Goal: Task Accomplishment & Management: Complete application form

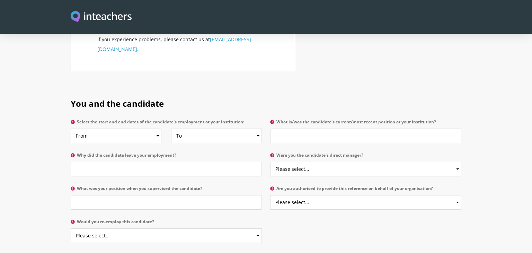
scroll to position [309, 0]
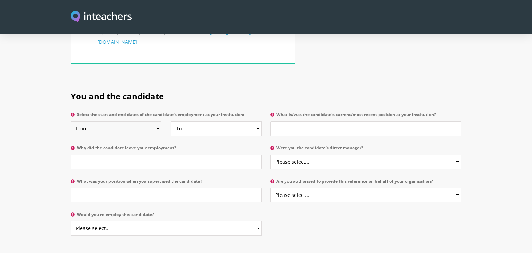
click at [158, 121] on select "From 2025 2024 2023 2022 2021 2020 2019 2018 2017 2016 2015 2014 2013 2012 2011…" at bounding box center [116, 128] width 91 height 15
select select "2019"
click at [71, 121] on select "From 2025 2024 2023 2022 2021 2020 2019 2018 2017 2016 2015 2014 2013 2012 2011…" at bounding box center [116, 128] width 91 height 15
click at [223, 121] on select "To Currently 2025 2024 2023 2022 2021 2020 2019 2018 2017 2016 2015 2014 2013 2…" at bounding box center [216, 128] width 91 height 15
select select "2024"
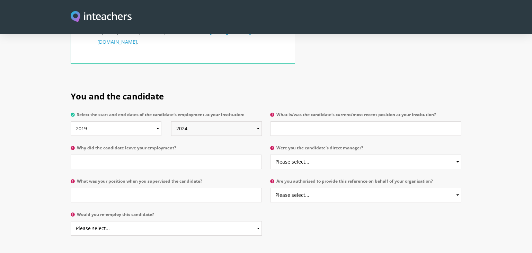
click at [171, 121] on select "To Currently 2025 2024 2023 2022 2021 2020 2019 2018 2017 2016 2015 2014 2013 2…" at bounding box center [216, 128] width 91 height 15
click at [226, 145] on label "Why did the candidate leave your employment?" at bounding box center [166, 149] width 191 height 9
click at [226, 154] on input "Why did the candidate leave your employment?" at bounding box center [166, 161] width 191 height 15
click at [292, 121] on input "What is/was the candidate's current/most recent position at your institution?" at bounding box center [365, 128] width 191 height 15
type input "Teacher of Chemistry"
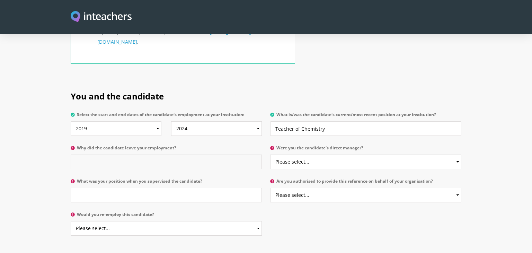
click at [170, 154] on input "Why did the candidate leave your employment?" at bounding box center [166, 161] width 191 height 15
type input "Moved schools husbands work."
click at [320, 154] on select "Please select... Yes No" at bounding box center [365, 161] width 191 height 15
select select "Yes"
click at [270, 154] on select "Please select... Yes No" at bounding box center [365, 161] width 191 height 15
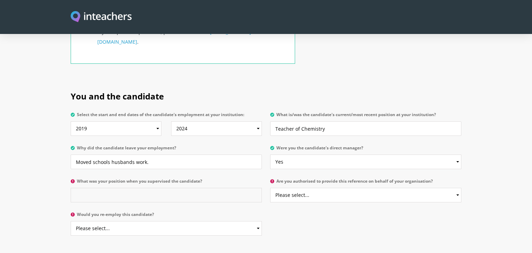
click at [192, 188] on input "What was your position when you supervised the candidate?" at bounding box center [166, 195] width 191 height 15
type input "Head of Department"
click at [313, 188] on select "Please select... Yes No" at bounding box center [365, 195] width 191 height 15
select select "Yes"
click at [270, 188] on select "Please select... Yes No" at bounding box center [365, 195] width 191 height 15
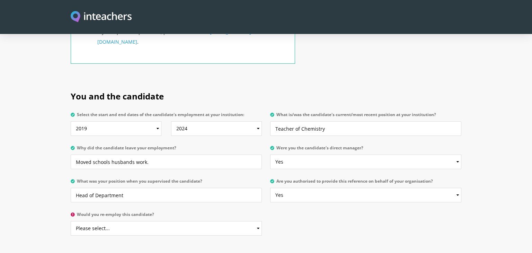
click at [225, 209] on p "Would you re-employ this candidate? Please select... Yes No" at bounding box center [168, 225] width 195 height 33
click at [213, 221] on select "Please select... Yes No" at bounding box center [166, 228] width 191 height 15
select select "Yes"
click at [71, 221] on select "Please select... Yes No" at bounding box center [166, 228] width 191 height 15
click at [245, 242] on h2 "About the candidate" at bounding box center [266, 256] width 391 height 29
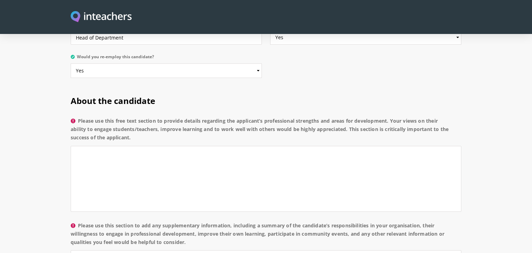
scroll to position [467, 0]
drag, startPoint x: 81, startPoint y: 99, endPoint x: 141, endPoint y: 120, distance: 63.5
click at [141, 120] on label "Please use this free text section to provide details regarding the applicant’s …" at bounding box center [266, 130] width 391 height 29
copy label "Please use this free text section to provide details regarding the applicant’s …"
click at [136, 145] on textarea "Please use this free text section to provide details regarding the applicant’s …" at bounding box center [266, 178] width 391 height 66
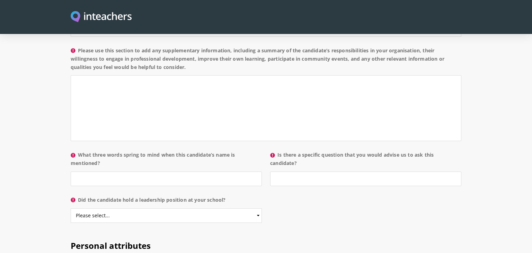
scroll to position [644, 0]
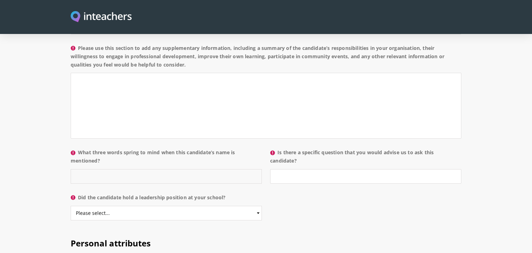
click at [127, 169] on input "What three words spring to mind when this candidate’s name is mentioned?" at bounding box center [166, 176] width 191 height 15
click at [148, 169] on input "Enthusiastic, hardworking, teamplayer" at bounding box center [166, 176] width 191 height 15
click at [164, 169] on input "Enthusiastic, hardworking, team-player" at bounding box center [166, 176] width 191 height 15
type input "Enthusiastic, hardworking, team-player"
click at [162, 206] on select "Please select... Yes No" at bounding box center [166, 213] width 191 height 15
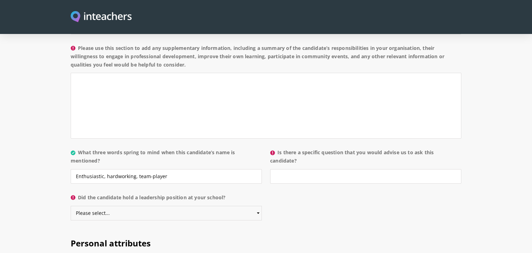
select select "No"
click at [71, 206] on select "Please select... Yes No" at bounding box center [166, 213] width 191 height 15
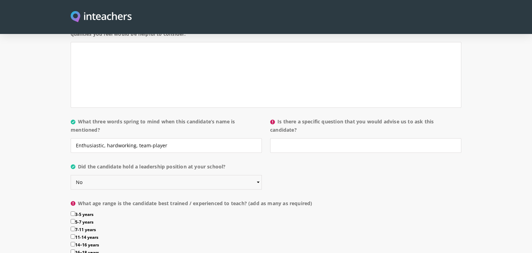
scroll to position [675, 0]
click at [72, 241] on input "14–16 years" at bounding box center [73, 243] width 5 height 5
checkbox input "true"
click at [72, 234] on input "11-14 years" at bounding box center [73, 236] width 5 height 5
checkbox input "true"
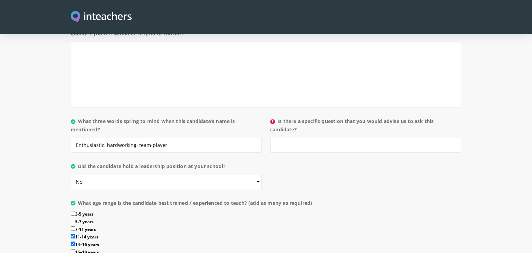
click at [72, 249] on input "16–18 years" at bounding box center [73, 251] width 5 height 5
checkbox input "true"
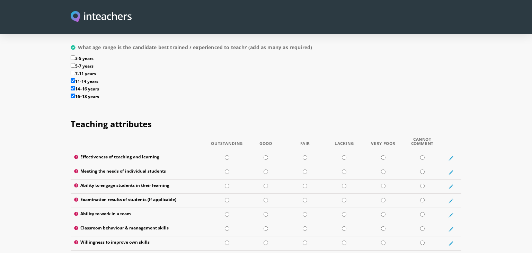
scroll to position [836, 0]
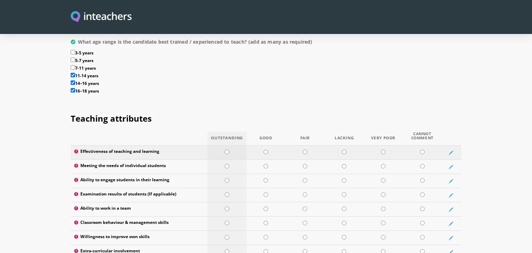
click at [227, 150] on input "radio" at bounding box center [227, 152] width 5 height 5
radio input "true"
click at [226, 150] on input "radio" at bounding box center [227, 152] width 5 height 5
click at [227, 150] on input "radio" at bounding box center [227, 152] width 5 height 5
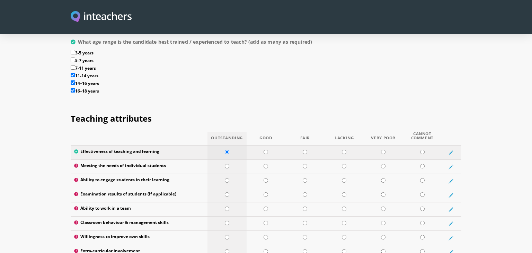
click at [227, 150] on input "radio" at bounding box center [227, 152] width 5 height 5
click at [227, 178] on input "radio" at bounding box center [227, 180] width 5 height 5
radio input "true"
click at [266, 192] on input "radio" at bounding box center [266, 194] width 5 height 5
radio input "true"
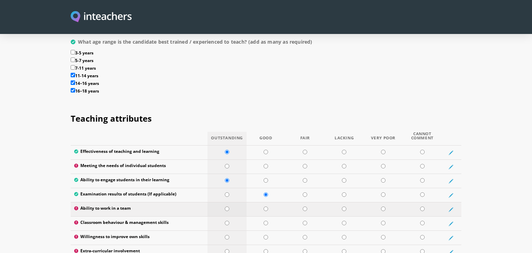
click at [227, 206] on input "radio" at bounding box center [227, 208] width 5 height 5
radio input "true"
click at [226, 221] on input "radio" at bounding box center [227, 223] width 5 height 5
radio input "true"
click at [227, 235] on input "radio" at bounding box center [227, 237] width 5 height 5
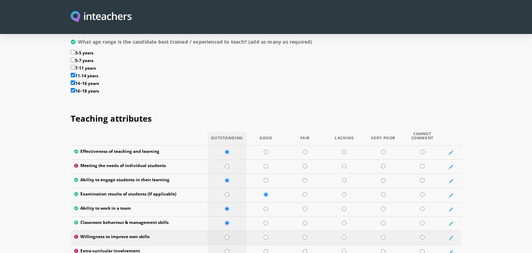
radio input "true"
click at [265, 249] on input "radio" at bounding box center [266, 251] width 5 height 5
radio input "true"
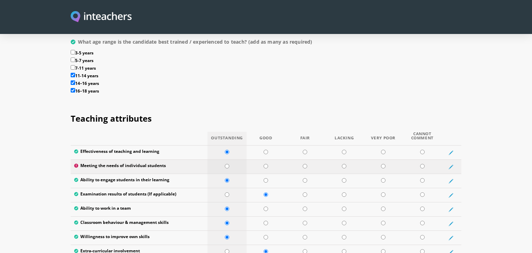
click at [226, 164] on input "radio" at bounding box center [227, 166] width 5 height 5
radio input "true"
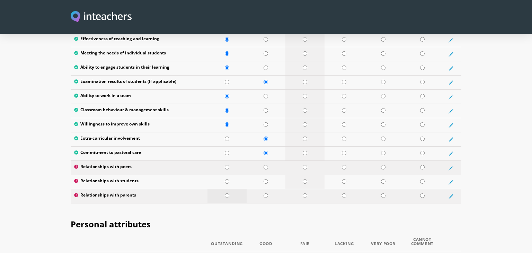
scroll to position [957, 0]
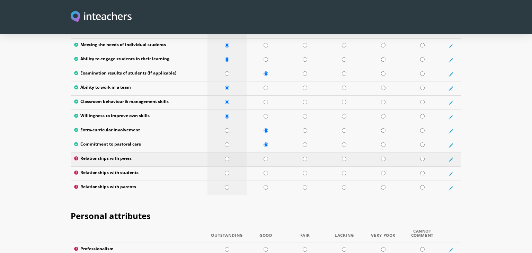
click at [227, 157] on input "radio" at bounding box center [227, 159] width 5 height 5
radio input "true"
click at [227, 171] on input "radio" at bounding box center [227, 173] width 5 height 5
radio input "true"
click at [227, 185] on input "radio" at bounding box center [227, 187] width 5 height 5
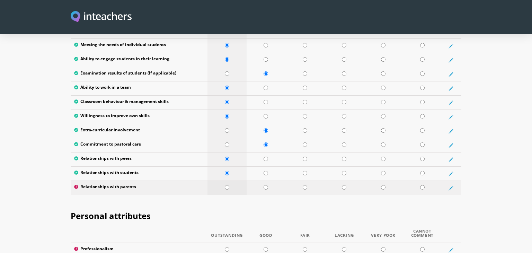
radio input "true"
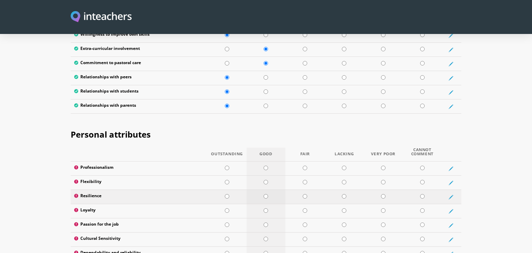
scroll to position [1042, 0]
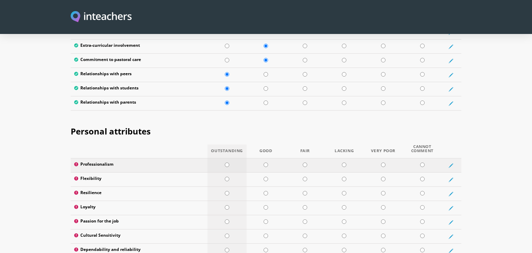
click at [225, 162] on input "radio" at bounding box center [227, 164] width 5 height 5
radio input "true"
click at [227, 177] on input "radio" at bounding box center [227, 179] width 5 height 5
radio input "true"
click at [227, 191] on input "radio" at bounding box center [227, 193] width 5 height 5
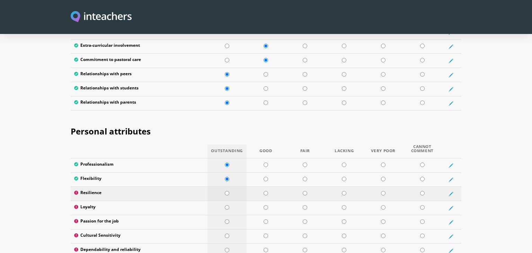
radio input "true"
click at [227, 205] on input "radio" at bounding box center [227, 207] width 5 height 5
radio input "true"
click at [227, 219] on input "radio" at bounding box center [227, 221] width 5 height 5
radio input "true"
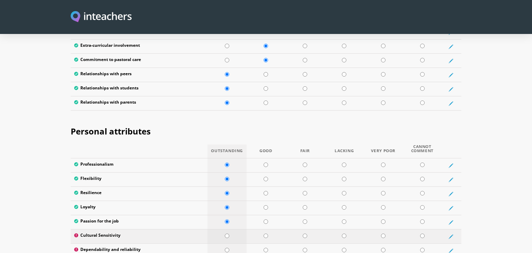
click at [227, 233] on input "radio" at bounding box center [227, 235] width 5 height 5
radio input "true"
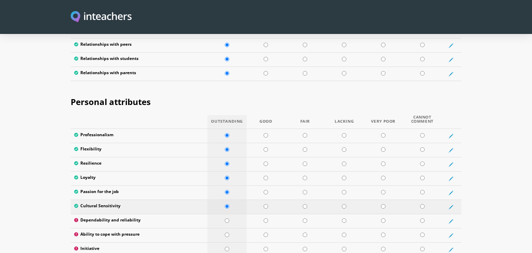
scroll to position [1074, 0]
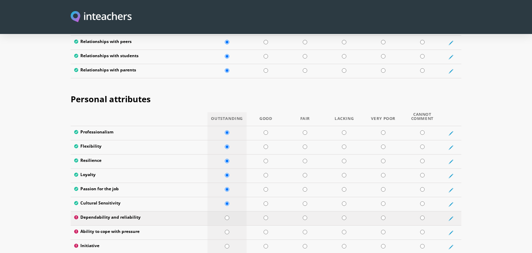
click at [226, 215] on input "radio" at bounding box center [227, 217] width 5 height 5
radio input "true"
click at [267, 230] on input "radio" at bounding box center [266, 232] width 5 height 5
radio input "true"
click at [267, 244] on input "radio" at bounding box center [266, 246] width 5 height 5
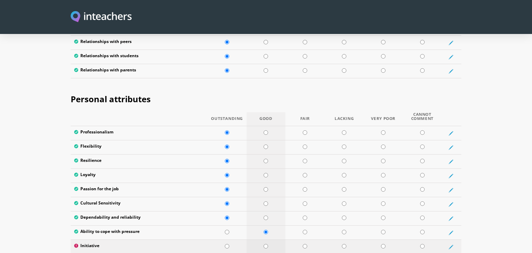
radio input "true"
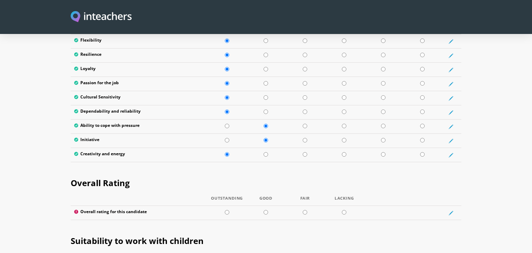
scroll to position [1186, 0]
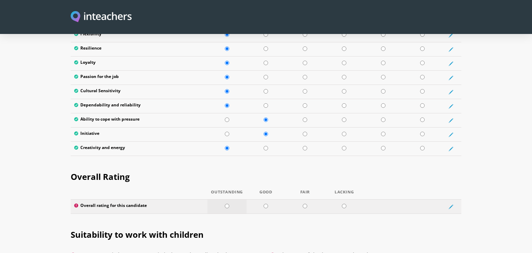
click at [225, 204] on input "radio" at bounding box center [227, 206] width 5 height 5
radio input "true"
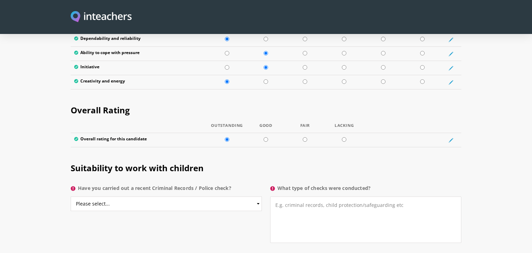
scroll to position [1255, 0]
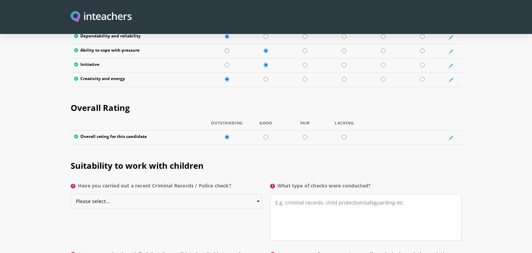
click at [206, 194] on select "Please select... Yes No Do not know" at bounding box center [166, 201] width 191 height 15
select select "Yes"
click at [71, 194] on select "Please select... Yes No Do not know" at bounding box center [166, 201] width 191 height 15
click at [321, 194] on textarea "What type of checks were conducted?" at bounding box center [365, 217] width 191 height 46
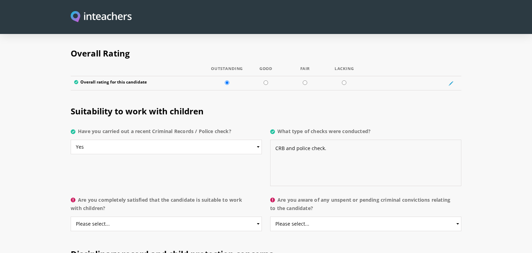
scroll to position [1313, 0]
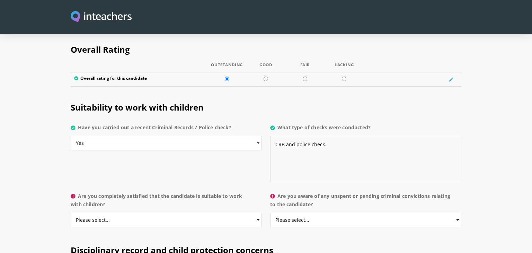
type textarea "CRB and police check."
click at [215, 213] on select "Please select... Yes No Do not know" at bounding box center [166, 220] width 191 height 15
select select "Yes"
click at [71, 213] on select "Please select... Yes No Do not know" at bounding box center [166, 220] width 191 height 15
click at [333, 213] on select "Please select... Yes No Do not know" at bounding box center [365, 220] width 191 height 15
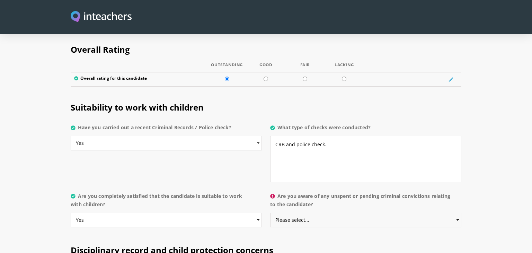
select select "No"
click at [270, 213] on select "Please select... Yes No Do not know" at bounding box center [365, 220] width 191 height 15
click at [248, 149] on div "Suitability to work with children Have you carried out a recent Criminal Record…" at bounding box center [265, 140] width 399 height 98
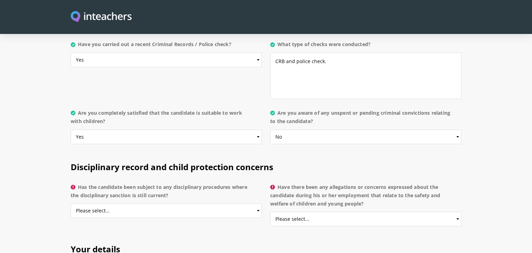
scroll to position [1411, 0]
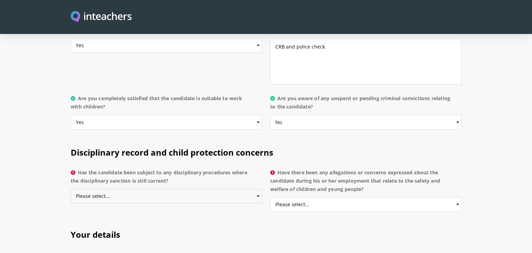
click at [188, 189] on select "Please select... Yes No Do not know" at bounding box center [166, 196] width 191 height 15
select select "No"
click at [71, 189] on select "Please select... Yes No Do not know" at bounding box center [166, 196] width 191 height 15
click at [251, 218] on h2 "Your details" at bounding box center [266, 232] width 391 height 29
click at [300, 197] on select "Please select... Yes No Do not know" at bounding box center [365, 204] width 191 height 15
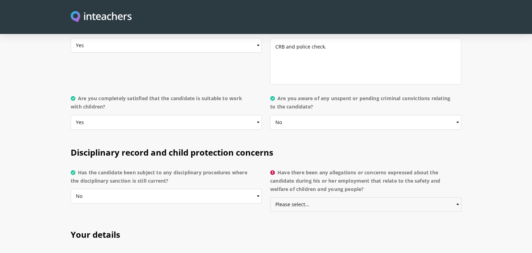
select select "No"
click at [270, 197] on select "Please select... Yes No Do not know" at bounding box center [365, 204] width 191 height 15
click at [225, 218] on h2 "Your details" at bounding box center [266, 232] width 391 height 29
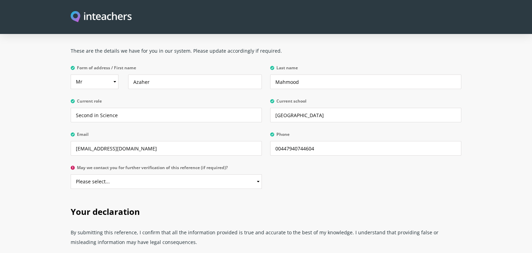
scroll to position [1616, 0]
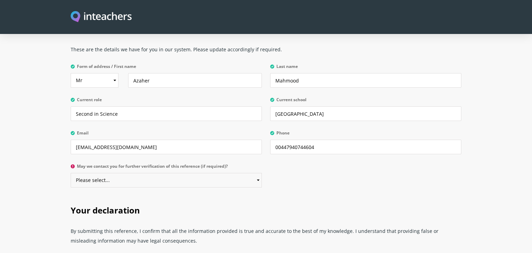
click at [175, 173] on select "Please select... Yes No" at bounding box center [166, 180] width 191 height 15
select select "Yes"
click at [71, 173] on select "Please select... Yes No" at bounding box center [166, 180] width 191 height 15
click at [194, 194] on h2 "Your declaration" at bounding box center [266, 208] width 391 height 29
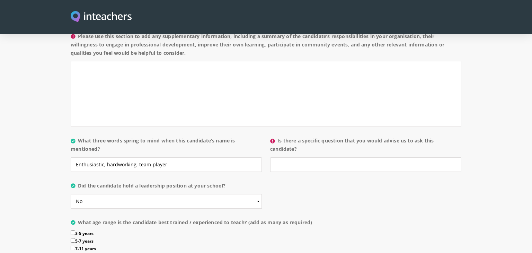
scroll to position [655, 0]
click at [293, 158] on input "Is there a specific question that you would advise us to ask this candidate?" at bounding box center [365, 165] width 191 height 15
type input "E"
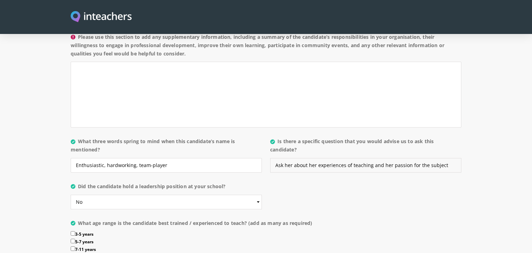
click at [442, 158] on input "Ask her about her experiences of teaching and her passion for the subject" at bounding box center [365, 165] width 191 height 15
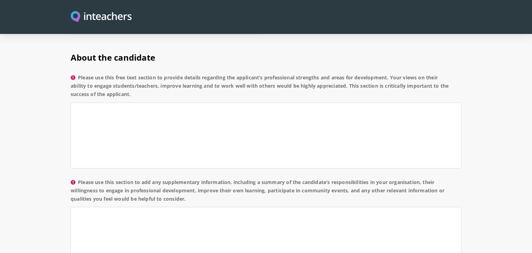
scroll to position [489, 0]
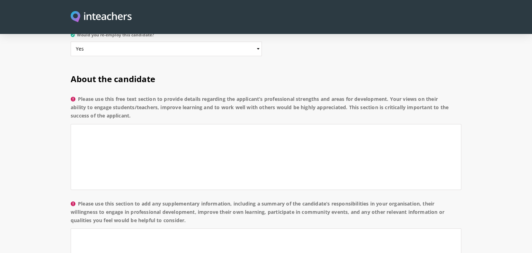
type input "Ask her about her experiences of teaching and her passion for the subject and l…"
click at [196, 137] on textarea "Please use this free text section to provide details regarding the applicant’s …" at bounding box center [266, 157] width 391 height 66
paste textarea "[PERSON_NAME] is an exceptionally knowledgeable and hardworking teacher of Chem…"
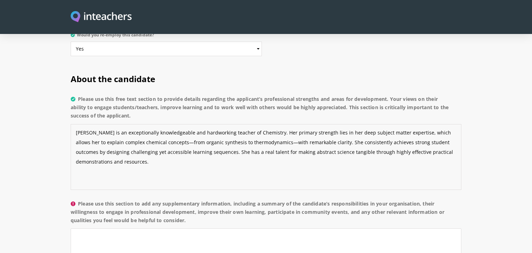
drag, startPoint x: 155, startPoint y: 123, endPoint x: 262, endPoint y: 126, distance: 107.4
click at [262, 126] on textarea "[PERSON_NAME] is an exceptionally knowledgeable and hardworking teacher of Chem…" at bounding box center [266, 157] width 391 height 66
drag, startPoint x: 99, startPoint y: 132, endPoint x: 417, endPoint y: 126, distance: 317.9
click at [417, 126] on textarea "[PERSON_NAME] is an exceptionally knowledgeable and hardworking teacher of Chem…" at bounding box center [266, 157] width 391 height 66
drag, startPoint x: 206, startPoint y: 131, endPoint x: 331, endPoint y: 133, distance: 124.3
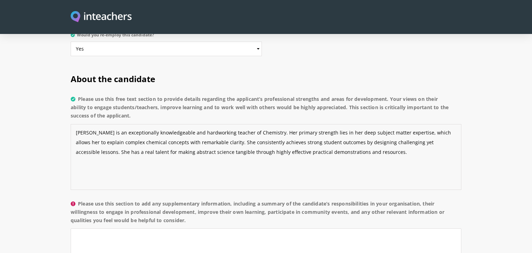
click at [331, 133] on textarea "[PERSON_NAME] is an exceptionally knowledgeable and hardworking teacher of Chem…" at bounding box center [266, 157] width 391 height 66
paste textarea "Tabby is highly engaging and effective in the classroom. She fosters a dynamic …"
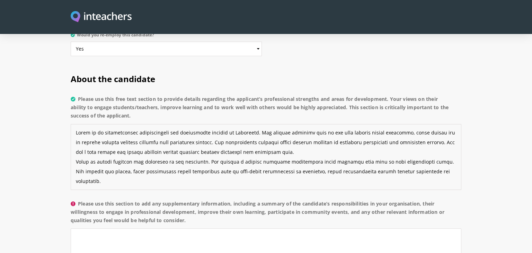
scroll to position [24, 0]
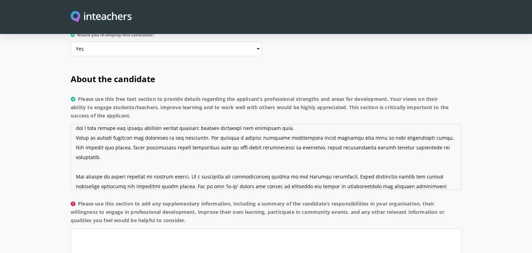
click at [80, 141] on textarea "Please use this free text section to provide details regarding the applicant’s …" at bounding box center [266, 157] width 391 height 66
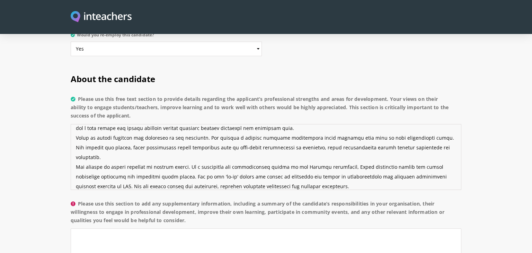
scroll to position [19, 0]
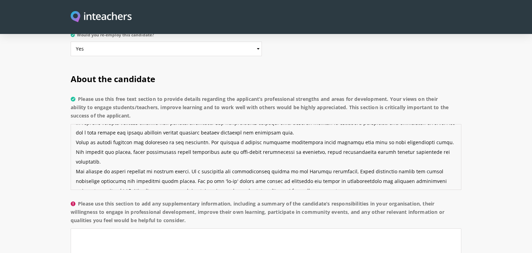
drag, startPoint x: 186, startPoint y: 133, endPoint x: 133, endPoint y: 131, distance: 52.7
click at [133, 131] on textarea "Please use this free text section to provide details regarding the applicant’s …" at bounding box center [266, 157] width 391 height 66
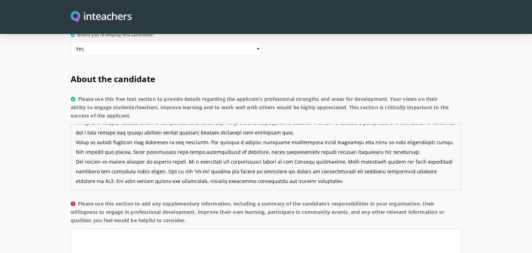
click at [312, 143] on textarea "Please use this free text section to provide details regarding the applicant’s …" at bounding box center [266, 157] width 391 height 66
click at [402, 143] on textarea "Please use this free text section to provide details regarding the applicant’s …" at bounding box center [266, 157] width 391 height 66
click at [143, 151] on textarea "Please use this free text section to provide details regarding the applicant’s …" at bounding box center [266, 157] width 391 height 66
drag, startPoint x: 146, startPoint y: 151, endPoint x: 444, endPoint y: 150, distance: 297.4
click at [444, 150] on textarea "Please use this free text section to provide details regarding the applicant’s …" at bounding box center [266, 157] width 391 height 66
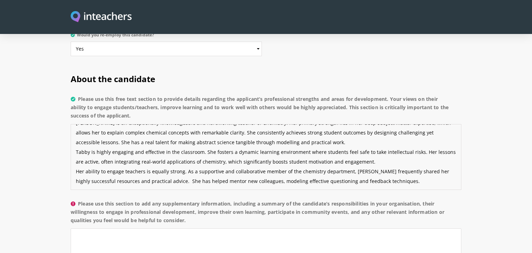
scroll to position [10, 0]
click at [167, 161] on textarea "[PERSON_NAME] is an exceptionally knowledgeable and hardworking teacher of Chem…" at bounding box center [266, 157] width 391 height 66
click at [241, 161] on textarea "[PERSON_NAME] is an exceptionally knowledgeable and hardworking teacher of Chem…" at bounding box center [266, 157] width 391 height 66
click at [380, 160] on textarea "[PERSON_NAME] is an exceptionally knowledgeable and hardworking teacher of Chem…" at bounding box center [266, 157] width 391 height 66
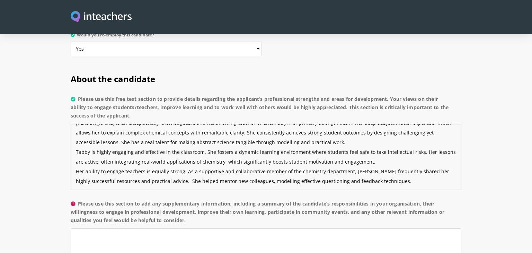
paste textarea "[PERSON_NAME]’s impact on learning is substantial. Her meticulous planning ensu…"
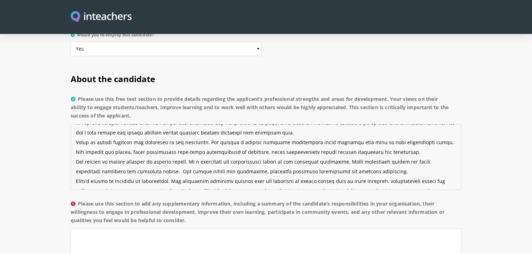
scroll to position [34, 0]
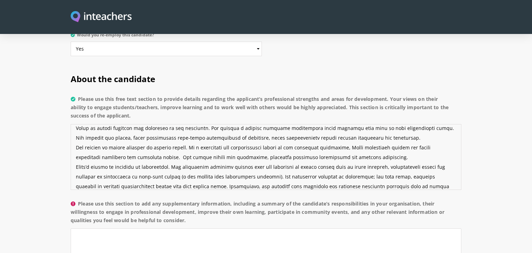
drag, startPoint x: 154, startPoint y: 156, endPoint x: 248, endPoint y: 157, distance: 93.8
click at [248, 157] on textarea "Please use this free text section to provide details regarding the applicant’s …" at bounding box center [266, 157] width 391 height 66
click at [332, 162] on textarea "Please use this free text section to provide details regarding the applicant’s …" at bounding box center [266, 157] width 391 height 66
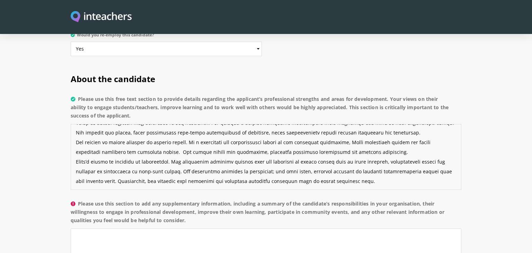
paste textarea "[PERSON_NAME] is a genuinely excellent team player. She approaches all tasks an…"
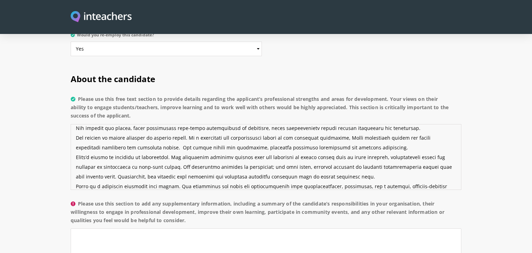
scroll to position [63, 0]
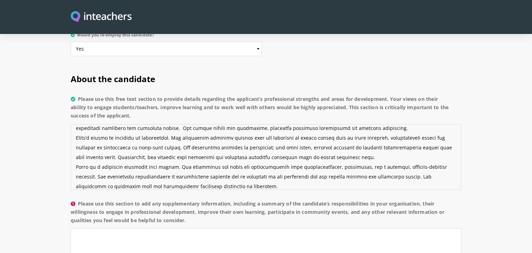
click at [101, 155] on textarea "Please use this free text section to provide details regarding the applicant’s …" at bounding box center [266, 157] width 391 height 66
click at [204, 157] on textarea "Please use this free text section to provide details regarding the applicant’s …" at bounding box center [266, 157] width 391 height 66
click at [453, 156] on textarea "Please use this free text section to provide details regarding the applicant’s …" at bounding box center [266, 157] width 391 height 66
click at [186, 166] on textarea "Please use this free text section to provide details regarding the applicant’s …" at bounding box center [266, 157] width 391 height 66
click at [288, 165] on textarea "Please use this free text section to provide details regarding the applicant’s …" at bounding box center [266, 157] width 391 height 66
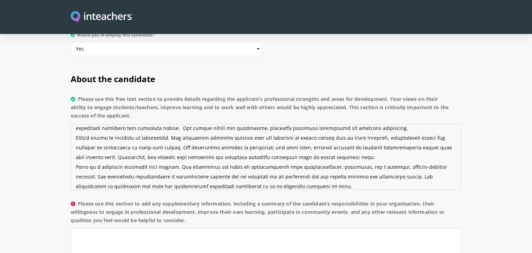
scroll to position [72, 0]
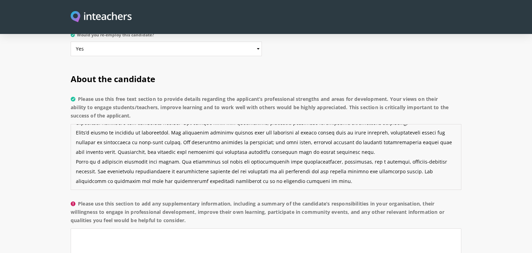
paste textarea "I recommend Tabassum (Tabby) without reservation. She is a dedicated, highly ef…"
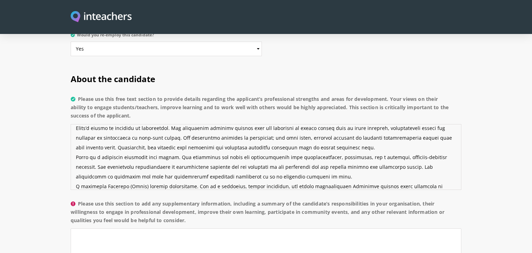
scroll to position [82, 0]
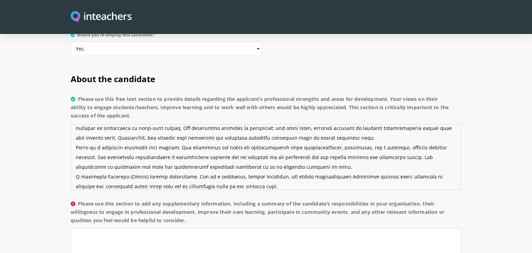
click at [301, 157] on textarea "Please use this free text section to provide details regarding the applicant’s …" at bounding box center [266, 157] width 391 height 66
click at [257, 166] on textarea "Please use this free text section to provide details regarding the applicant’s …" at bounding box center [266, 157] width 391 height 66
click at [339, 154] on textarea "Please use this free text section to provide details regarding the applicant’s …" at bounding box center [266, 157] width 391 height 66
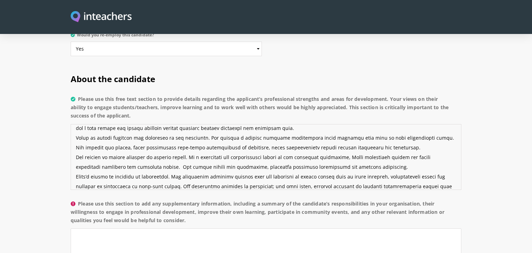
scroll to position [5, 0]
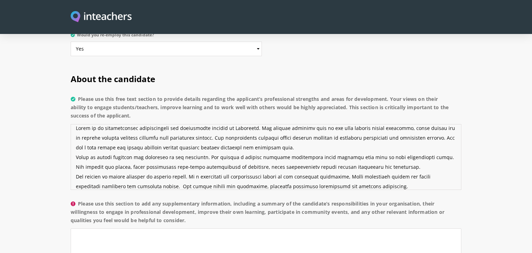
click at [343, 124] on textarea "Please use this free text section to provide details regarding the applicant’s …" at bounding box center [266, 157] width 391 height 66
click at [250, 124] on textarea "Please use this free text section to provide details regarding the applicant’s …" at bounding box center [266, 157] width 391 height 66
click at [151, 127] on textarea "Please use this free text section to provide details regarding the applicant’s …" at bounding box center [266, 157] width 391 height 66
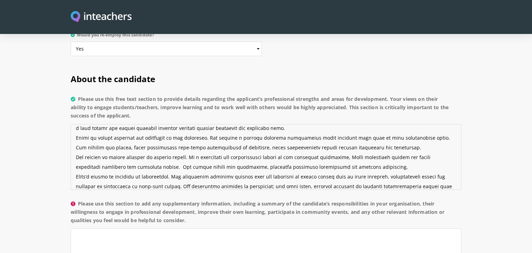
scroll to position [34, 0]
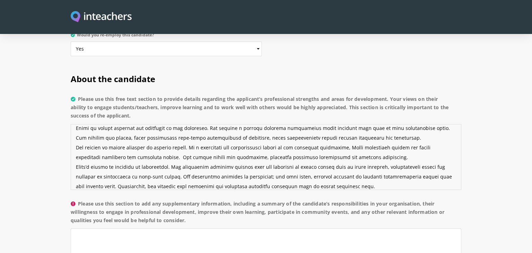
click at [245, 157] on textarea "Please use this free text section to provide details regarding the applicant’s …" at bounding box center [266, 157] width 391 height 66
click at [329, 165] on textarea "Please use this free text section to provide details regarding the applicant’s …" at bounding box center [266, 157] width 391 height 66
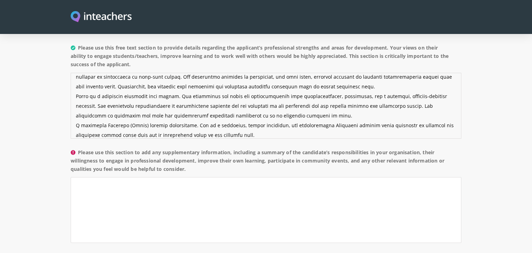
scroll to position [540, 0]
type textarea "Lorem ip do sitametconsec adipiscingeli sed doeiusmodte incidid ut Laboreetd. M…"
drag, startPoint x: 80, startPoint y: 131, endPoint x: 202, endPoint y: 146, distance: 123.2
click at [202, 148] on label "Please use this section to add any supplementary information, including a summa…" at bounding box center [266, 162] width 391 height 29
copy label "Please use this section to add any supplementary information, including a summa…"
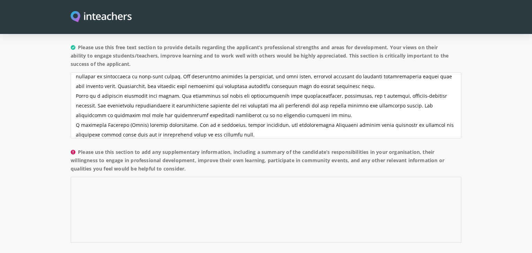
click at [185, 177] on textarea "Please use this section to add any supplementary information, including a summa…" at bounding box center [266, 210] width 391 height 66
paste textarea "[PERSON_NAME]’s core responsibilities included the planning and delivery of Che…"
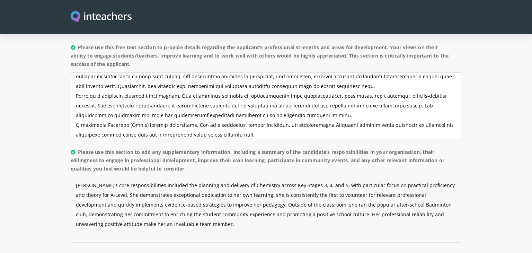
click at [131, 177] on textarea "[PERSON_NAME]’s core responsibilities included the planning and delivery of Che…" at bounding box center [266, 210] width 391 height 66
click at [232, 177] on textarea "[PERSON_NAME]’s core responsibilities included the planning and delivery of Che…" at bounding box center [266, 210] width 391 height 66
click at [188, 194] on textarea "[PERSON_NAME]’s core responsibilities included the planning and delivery of Che…" at bounding box center [266, 210] width 391 height 66
click at [143, 196] on textarea "[PERSON_NAME]’s core responsibilities included the planning and delivery of Che…" at bounding box center [266, 210] width 391 height 66
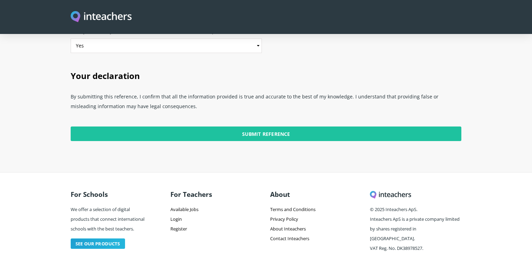
scroll to position [1752, 0]
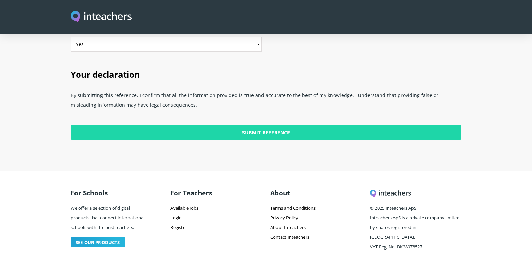
type textarea "[PERSON_NAME]’s core responsibilities included the planning and delivery of Che…"
click at [264, 125] on input "Submit Reference" at bounding box center [266, 132] width 391 height 15
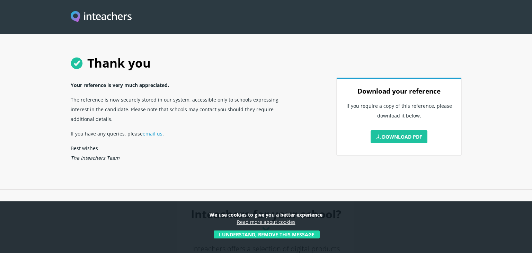
click at [237, 234] on button "I understand, remove this message" at bounding box center [267, 234] width 106 height 8
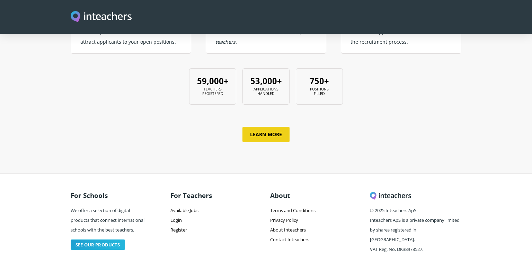
scroll to position [301, 0]
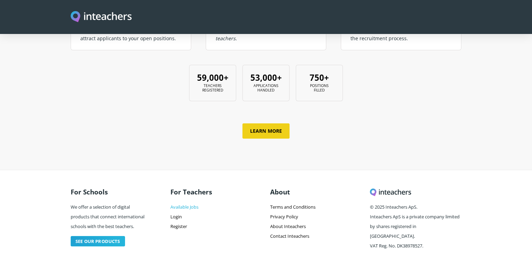
click at [189, 204] on link "Available Jobs" at bounding box center [184, 207] width 28 height 6
